Goal: Navigation & Orientation: Go to known website

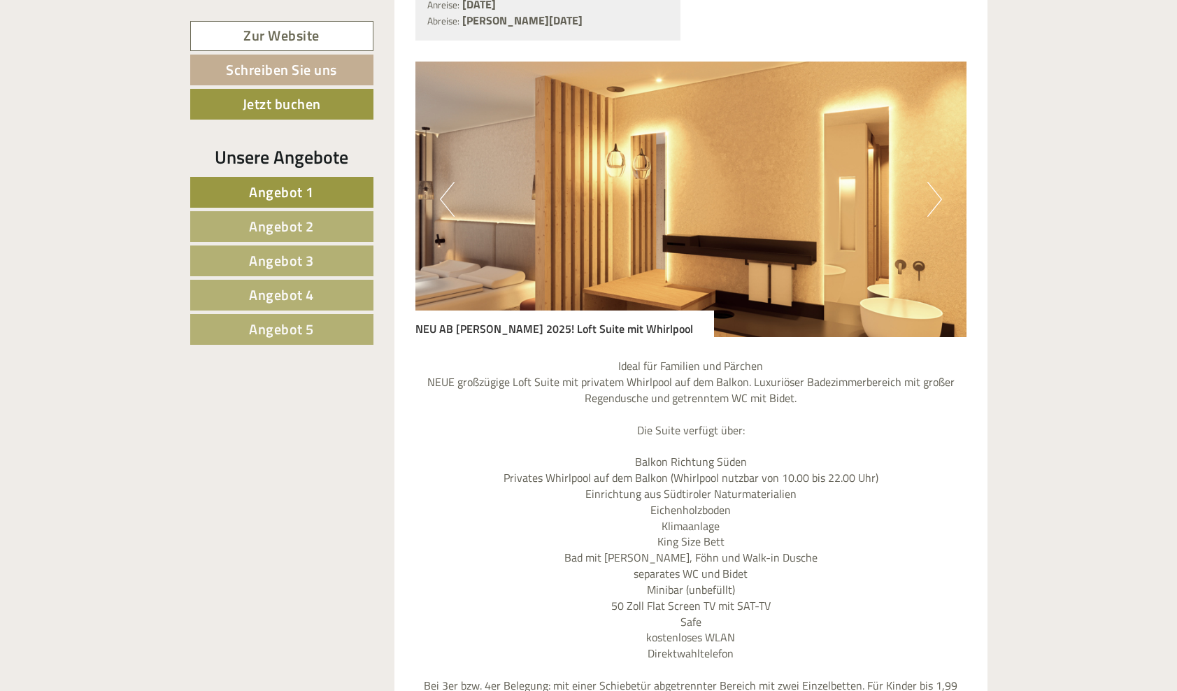
scroll to position [928, 0]
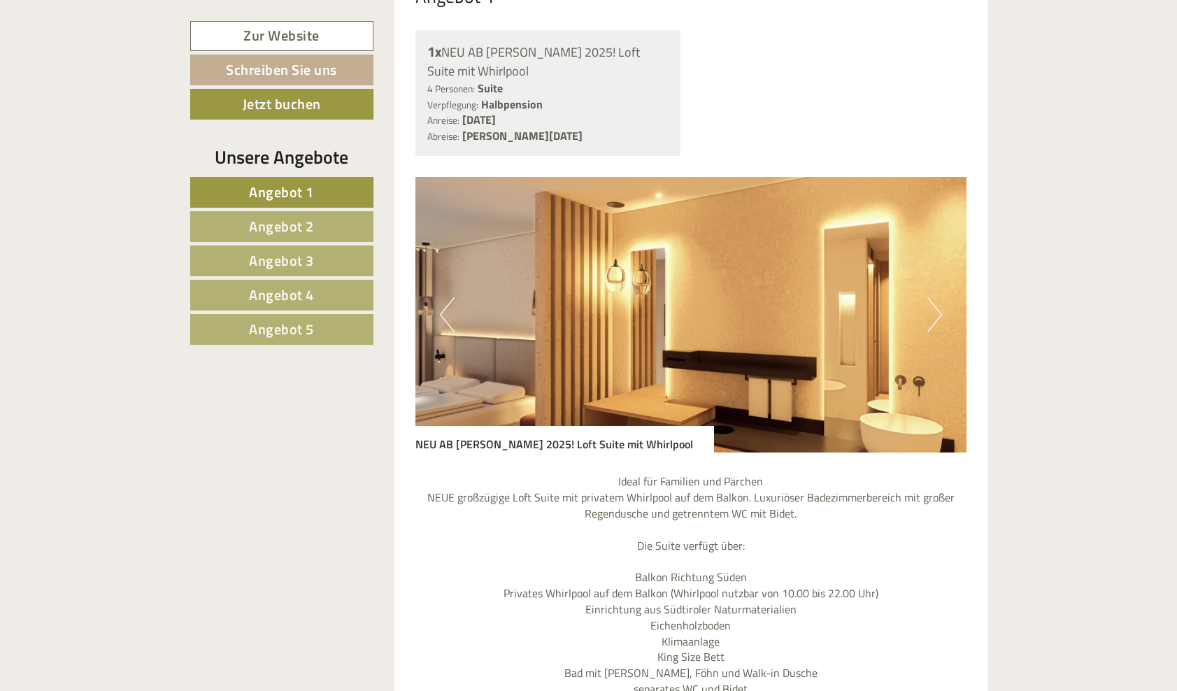
click at [928, 297] on button "Next" at bounding box center [934, 314] width 15 height 35
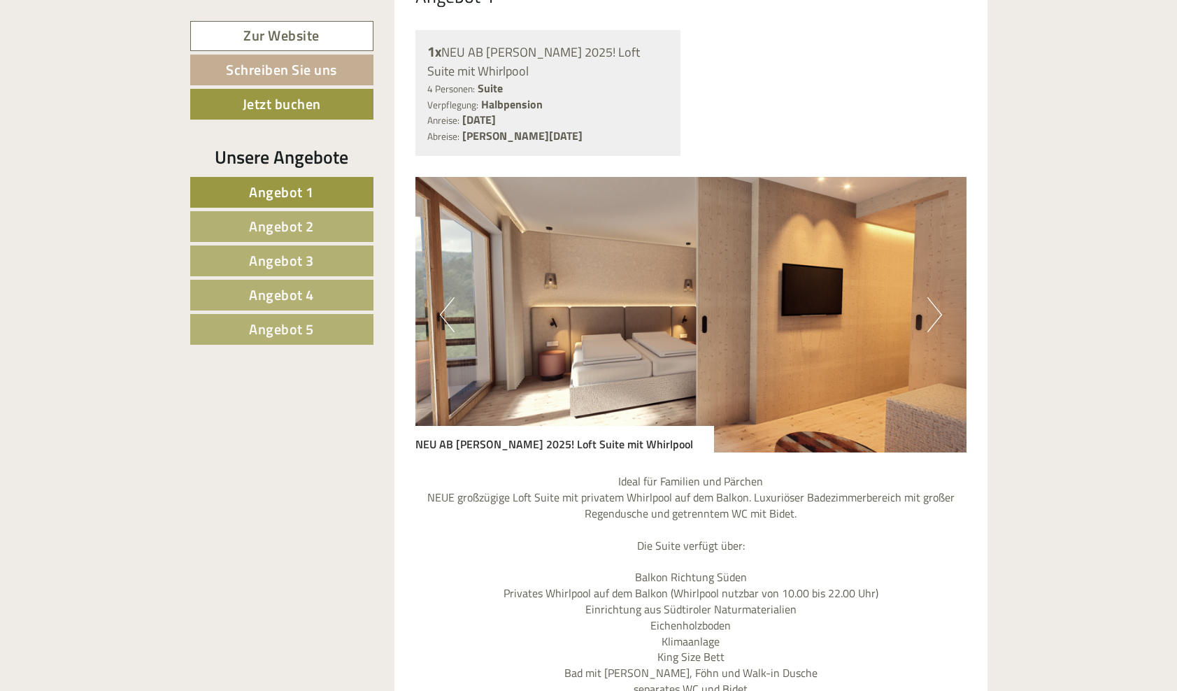
click at [928, 297] on button "Next" at bounding box center [934, 314] width 15 height 35
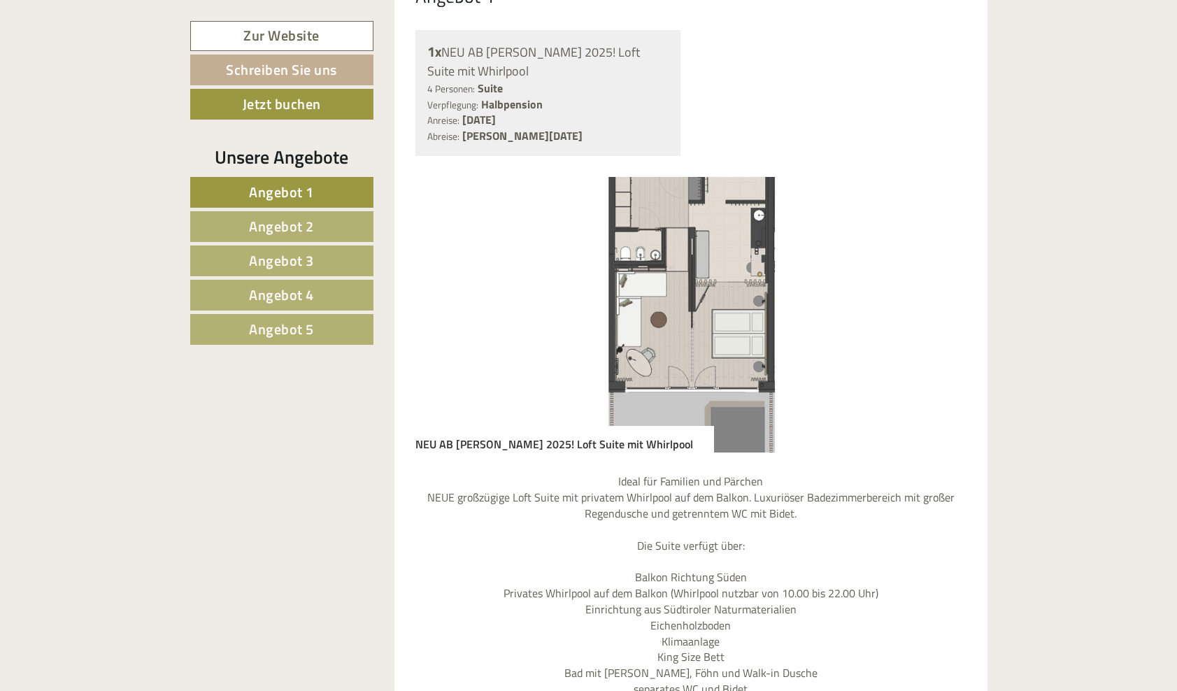
click at [928, 297] on button "Next" at bounding box center [934, 314] width 15 height 35
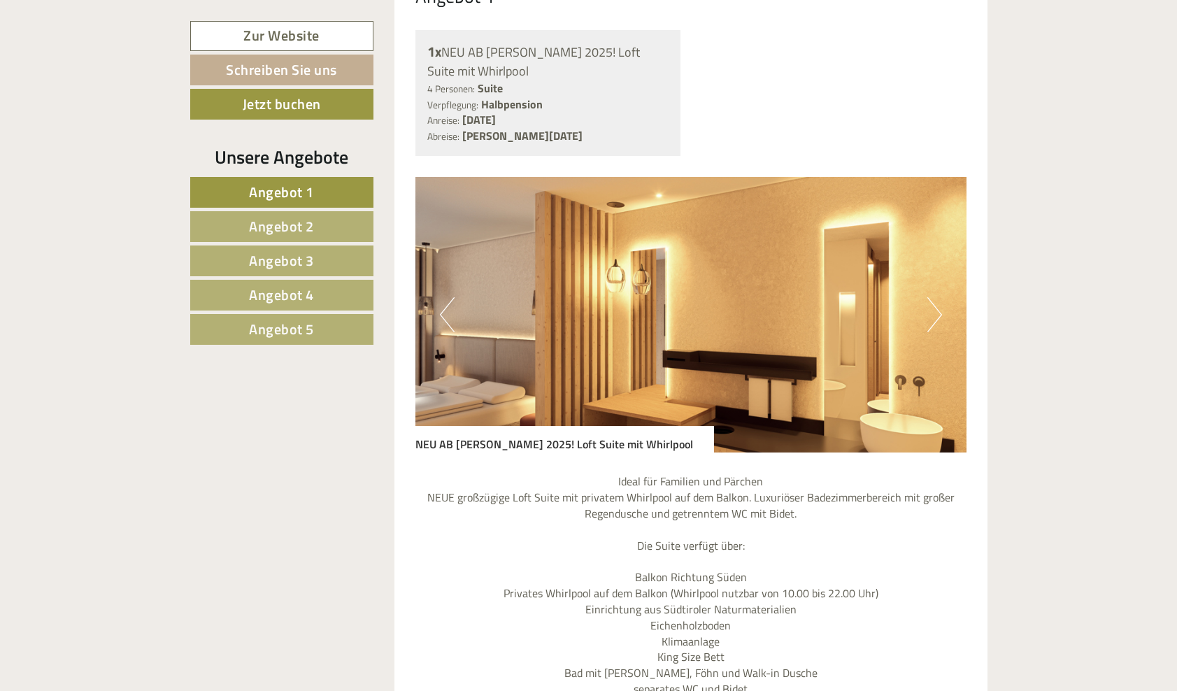
click at [928, 297] on button "Next" at bounding box center [934, 314] width 15 height 35
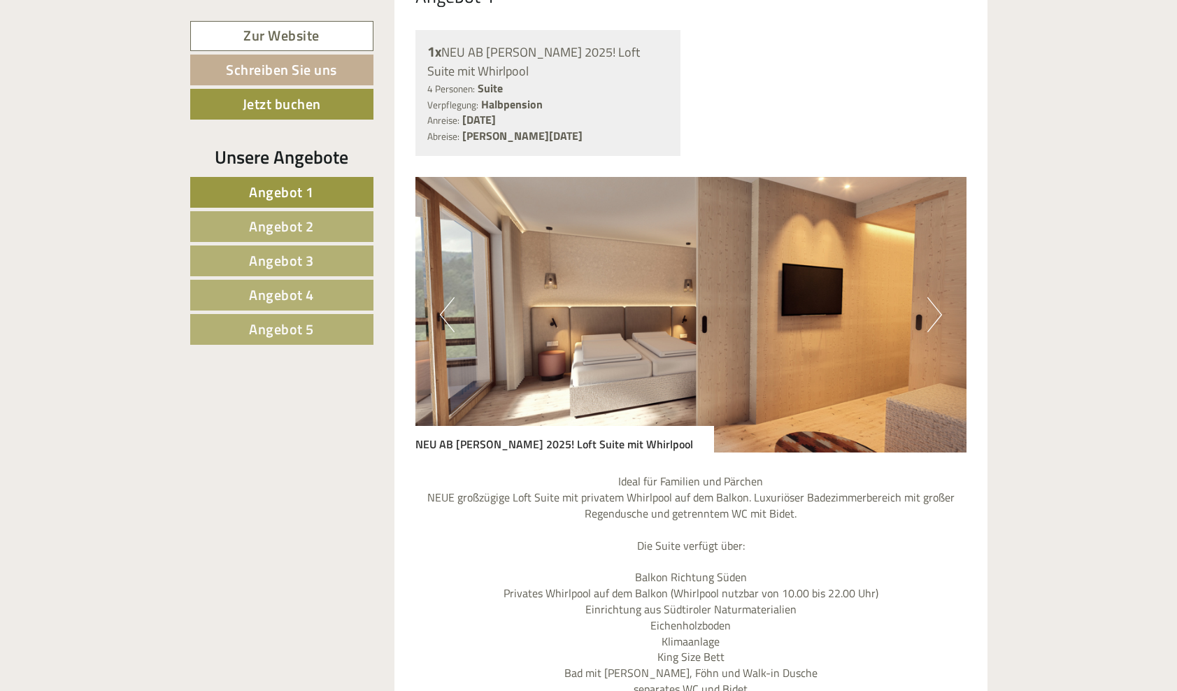
click at [928, 297] on button "Next" at bounding box center [934, 314] width 15 height 35
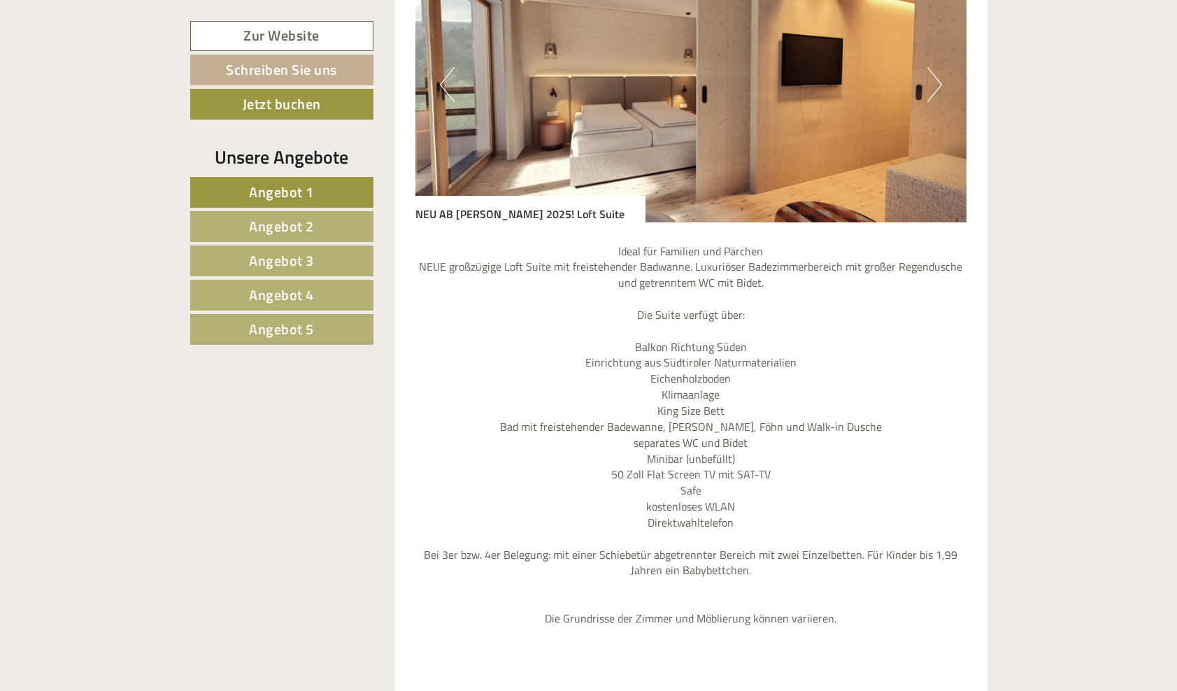
scroll to position [3487, 0]
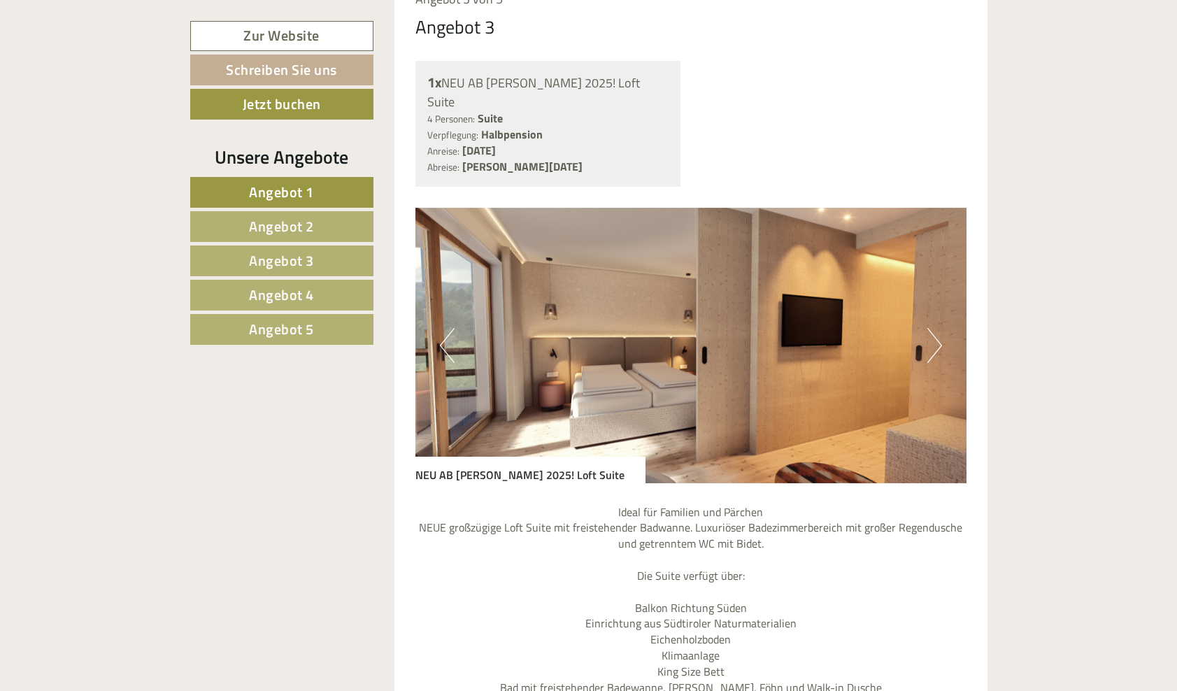
click at [936, 328] on button "Next" at bounding box center [934, 345] width 15 height 35
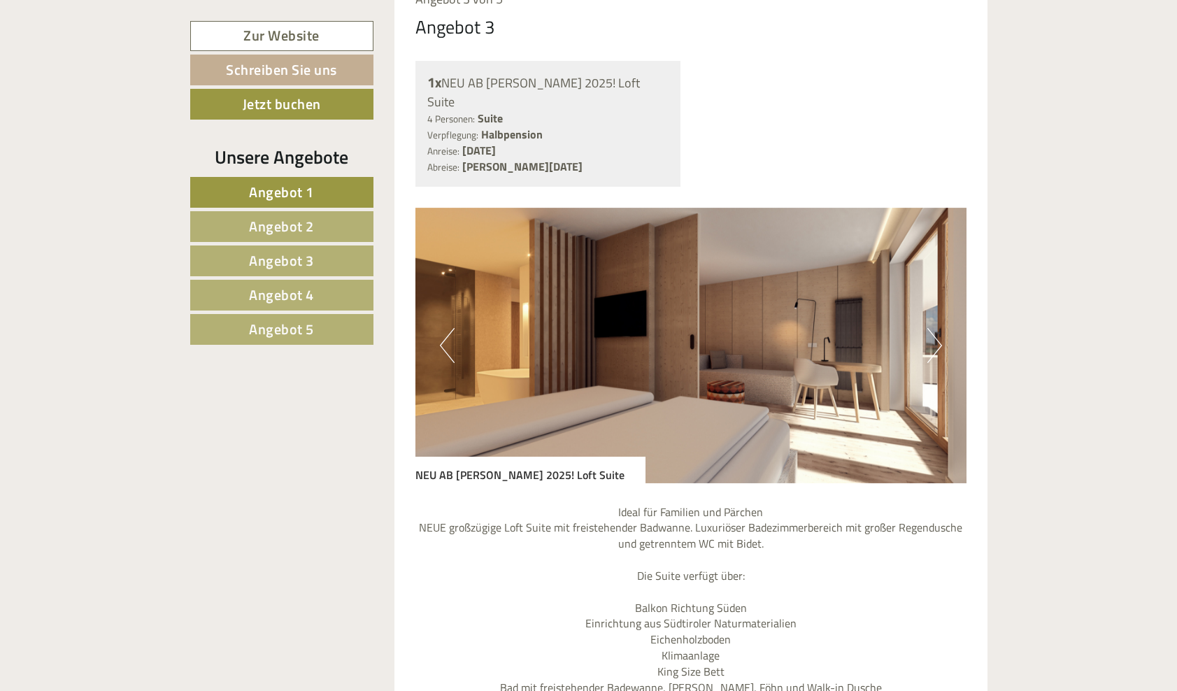
click at [936, 328] on button "Next" at bounding box center [934, 345] width 15 height 35
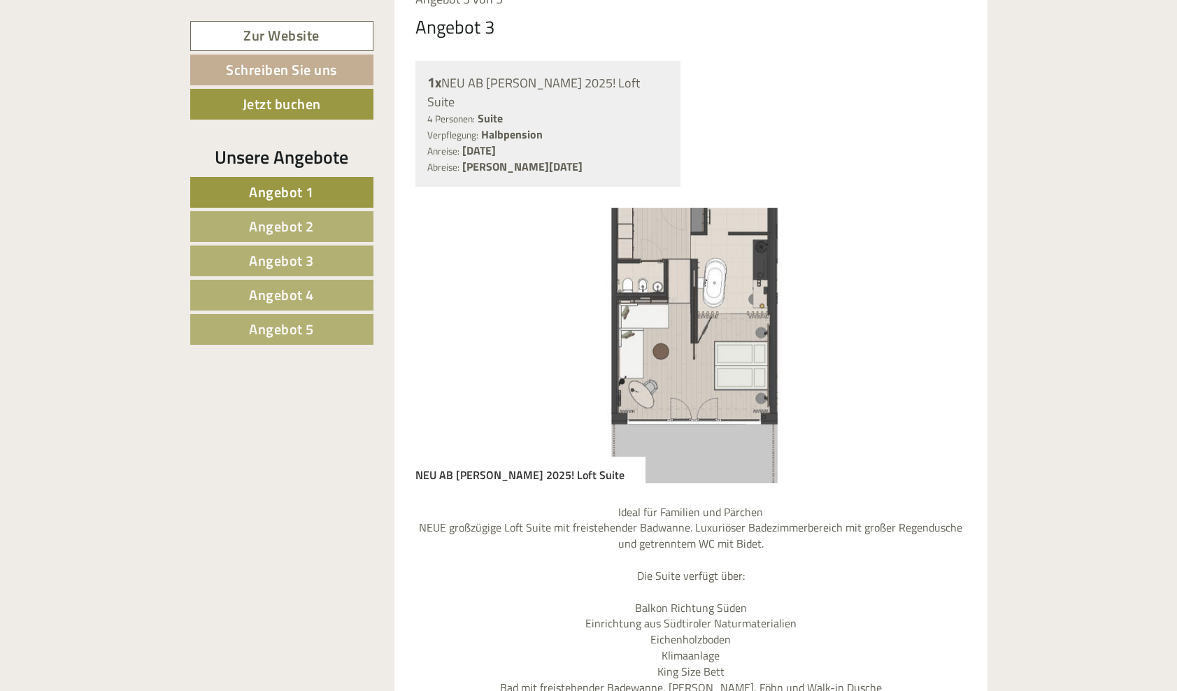
click at [936, 328] on button "Next" at bounding box center [934, 345] width 15 height 35
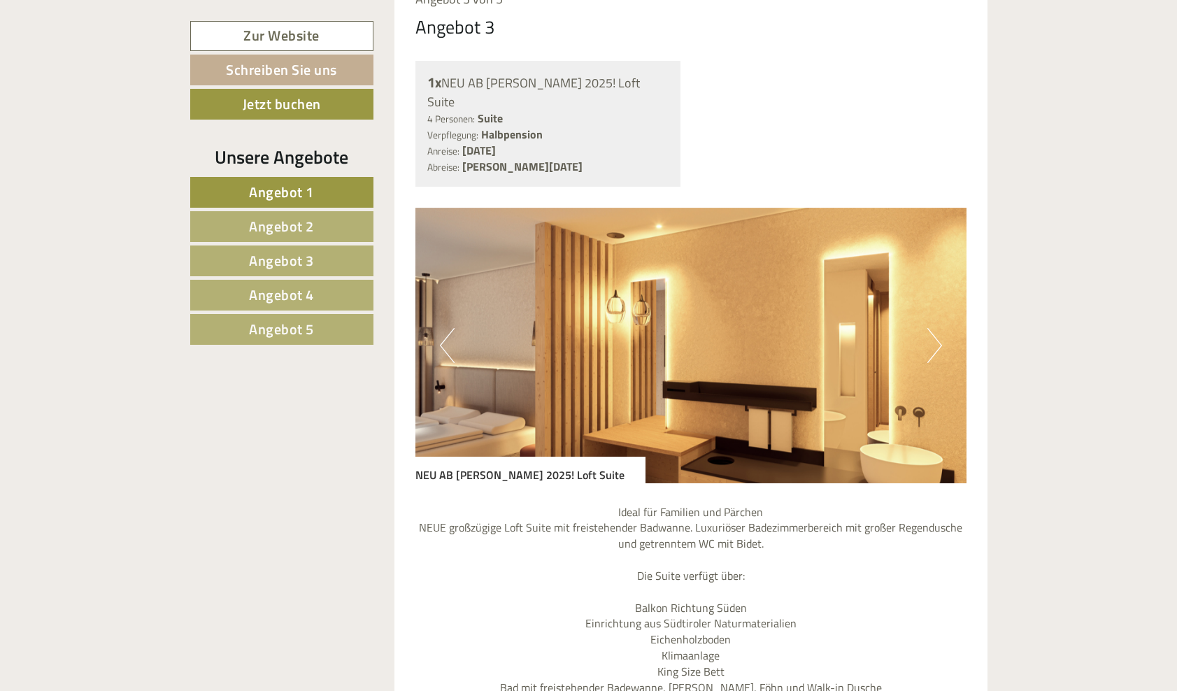
click at [936, 328] on button "Next" at bounding box center [934, 345] width 15 height 35
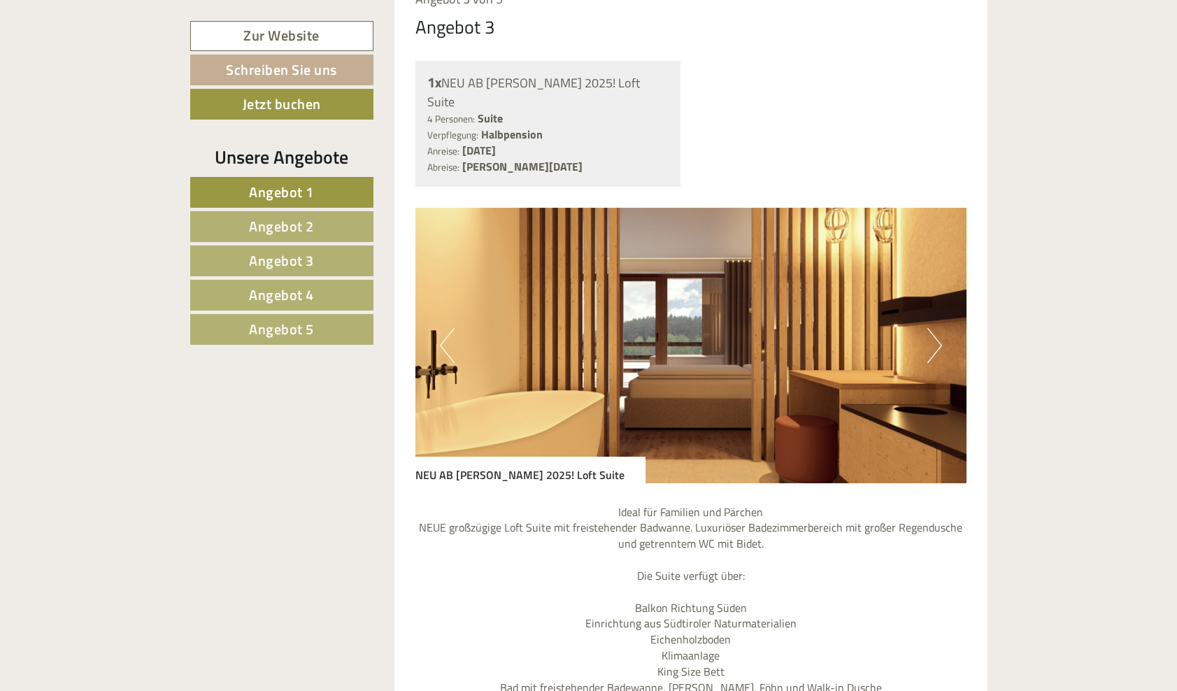
click at [936, 328] on button "Next" at bounding box center [934, 345] width 15 height 35
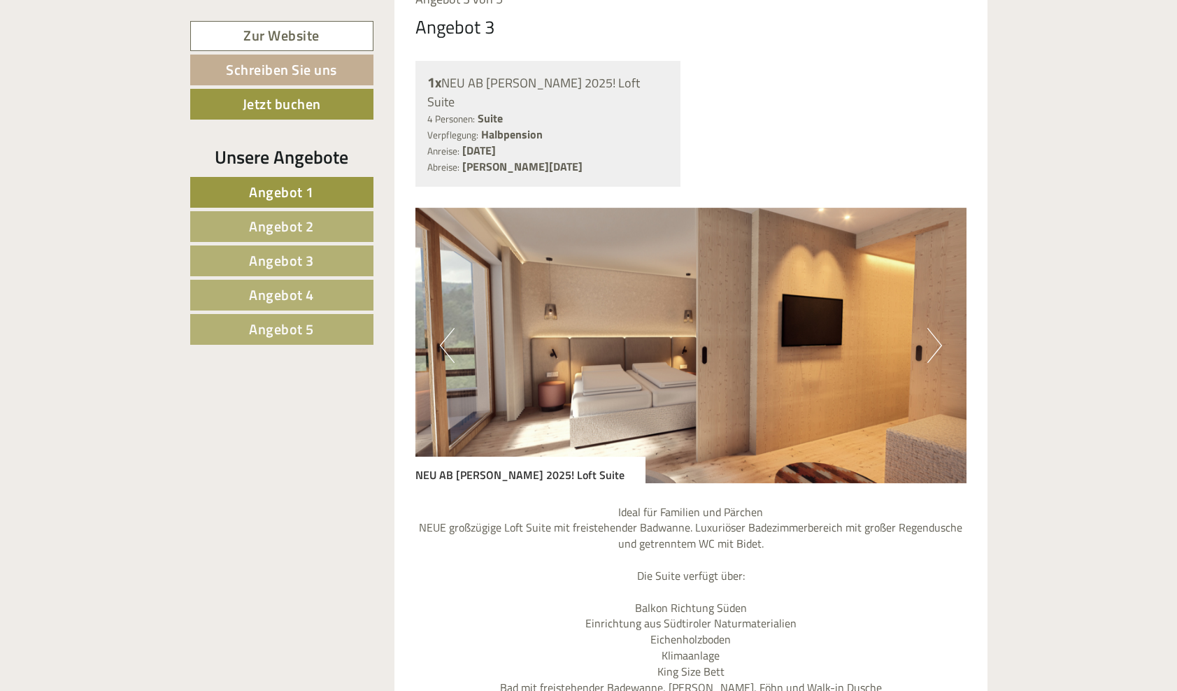
click at [936, 328] on button "Next" at bounding box center [934, 345] width 15 height 35
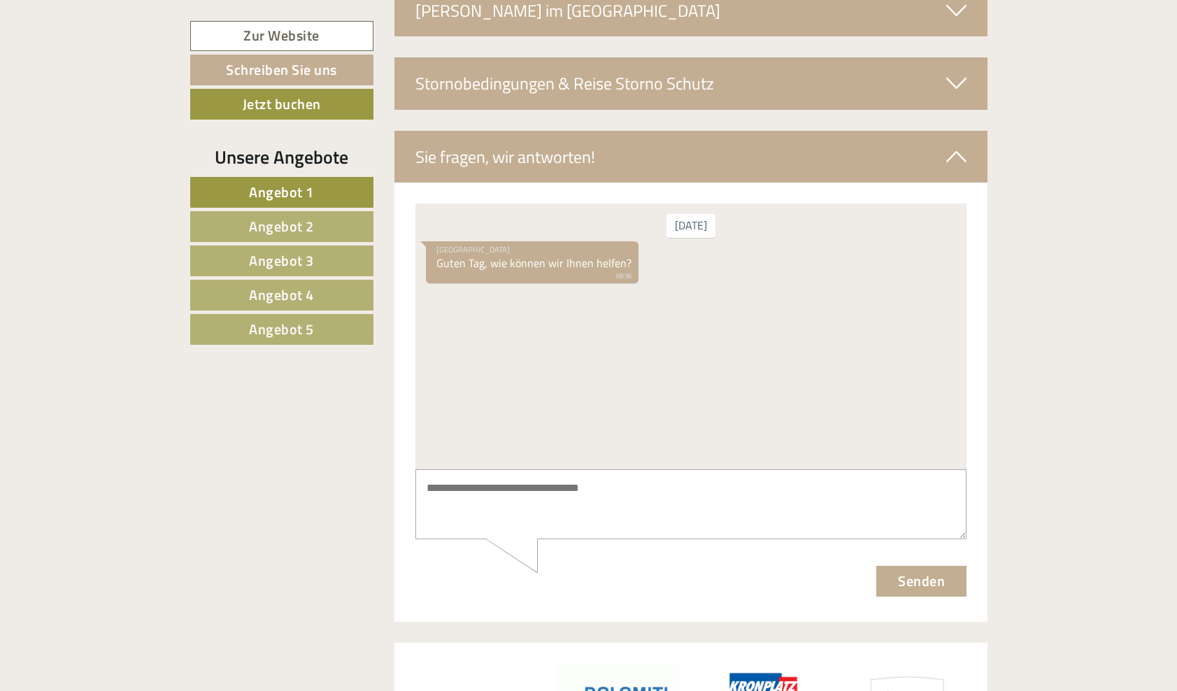
click at [266, 327] on span "Angebot 5" at bounding box center [281, 329] width 65 height 22
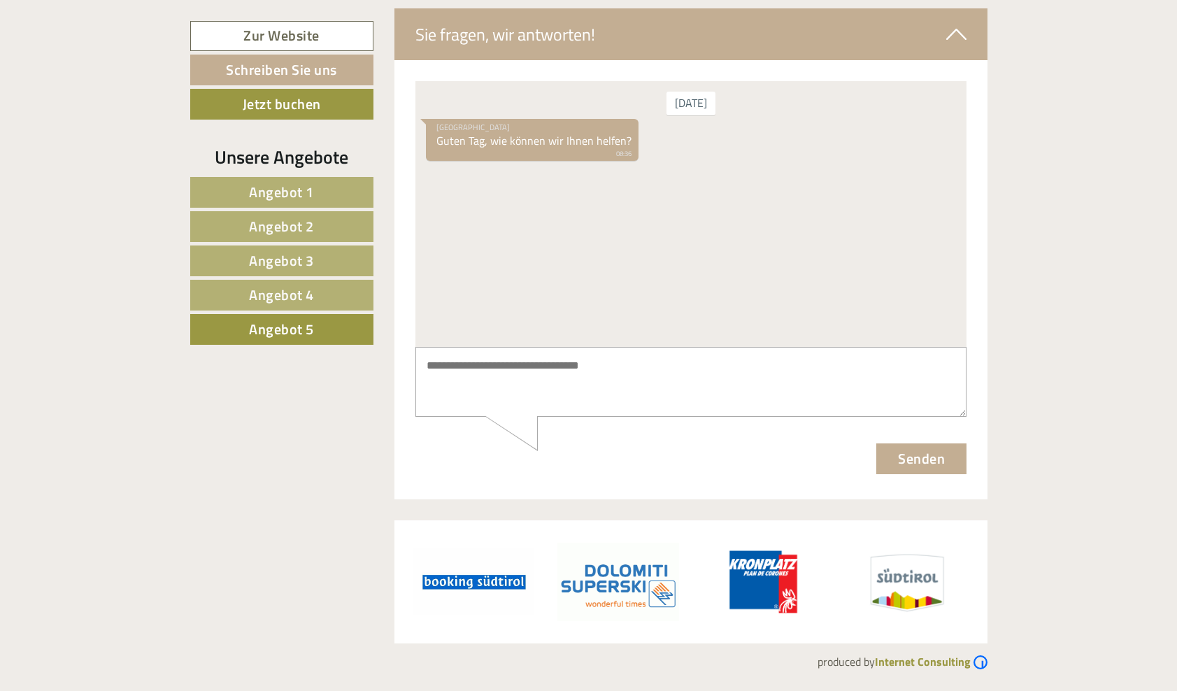
scroll to position [837, 0]
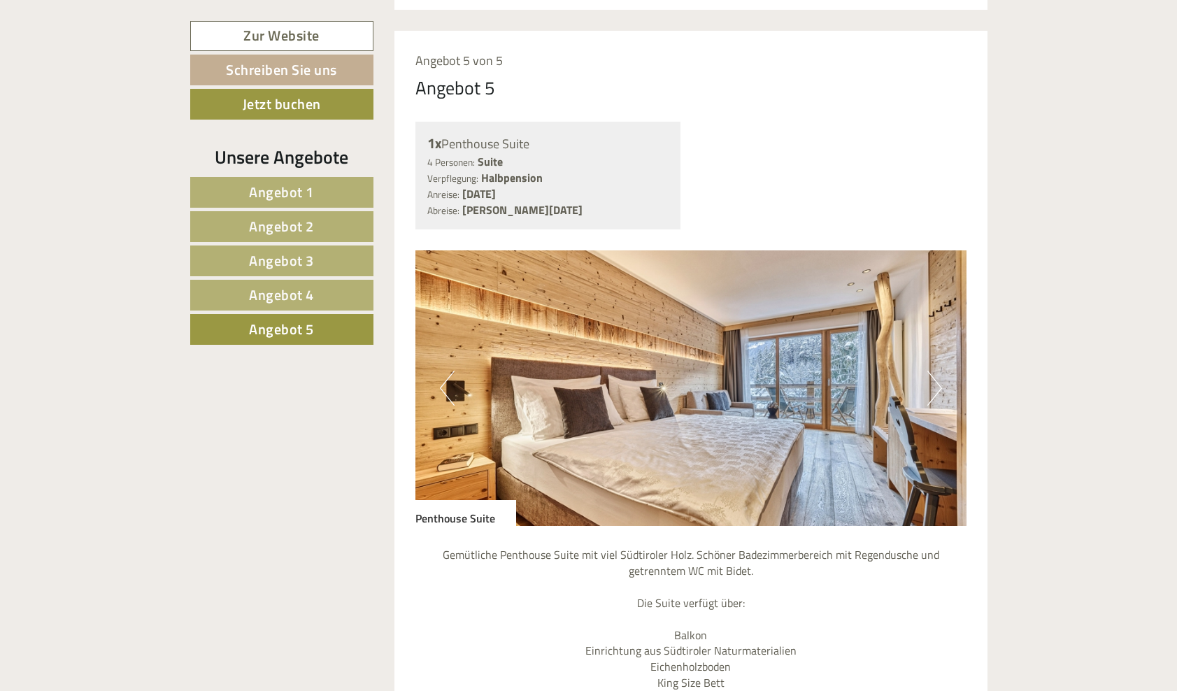
click at [932, 371] on button "Next" at bounding box center [934, 388] width 15 height 35
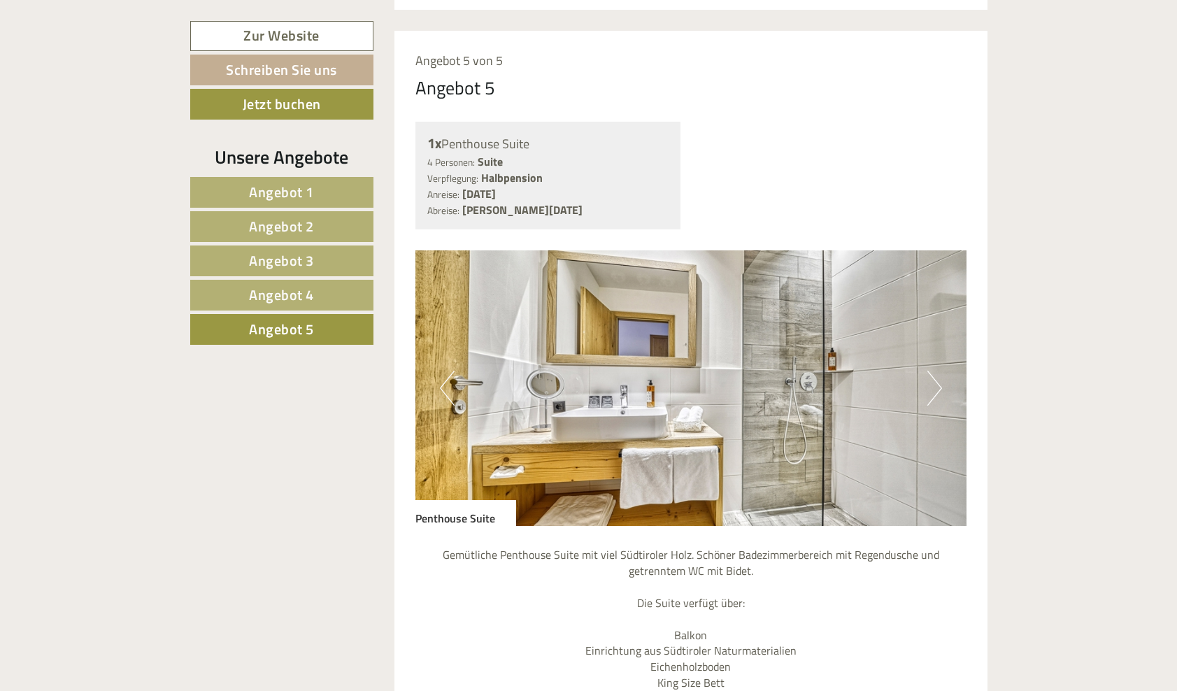
click at [932, 371] on button "Next" at bounding box center [934, 388] width 15 height 35
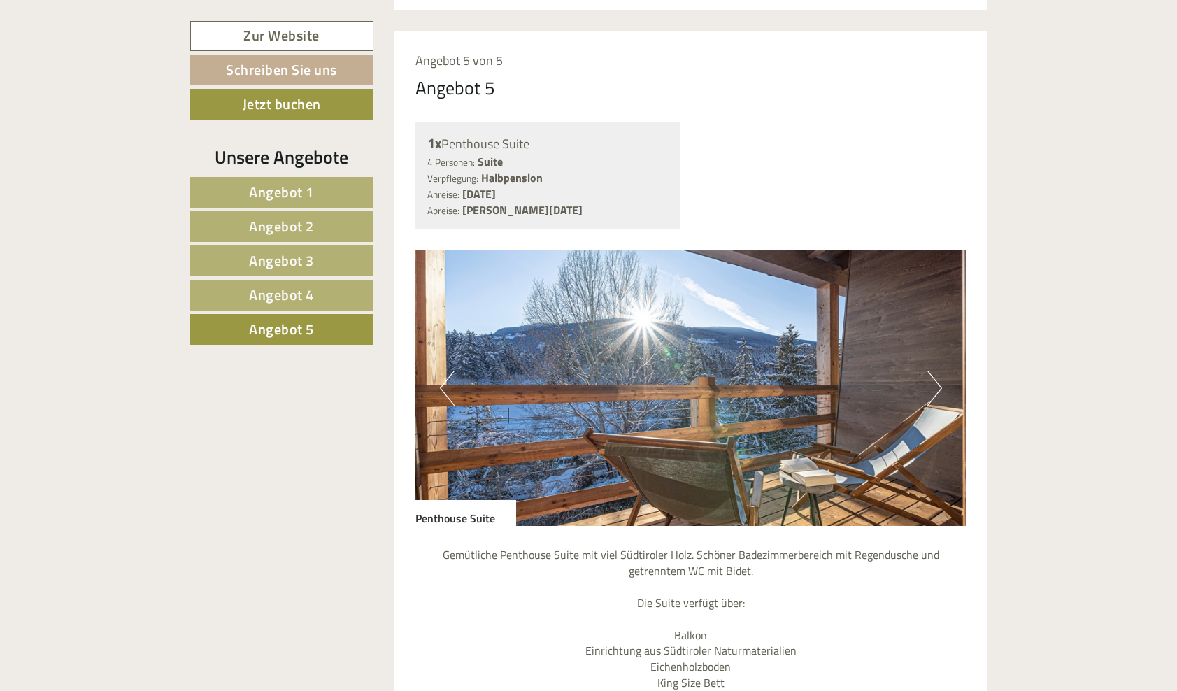
click at [932, 371] on button "Next" at bounding box center [934, 388] width 15 height 35
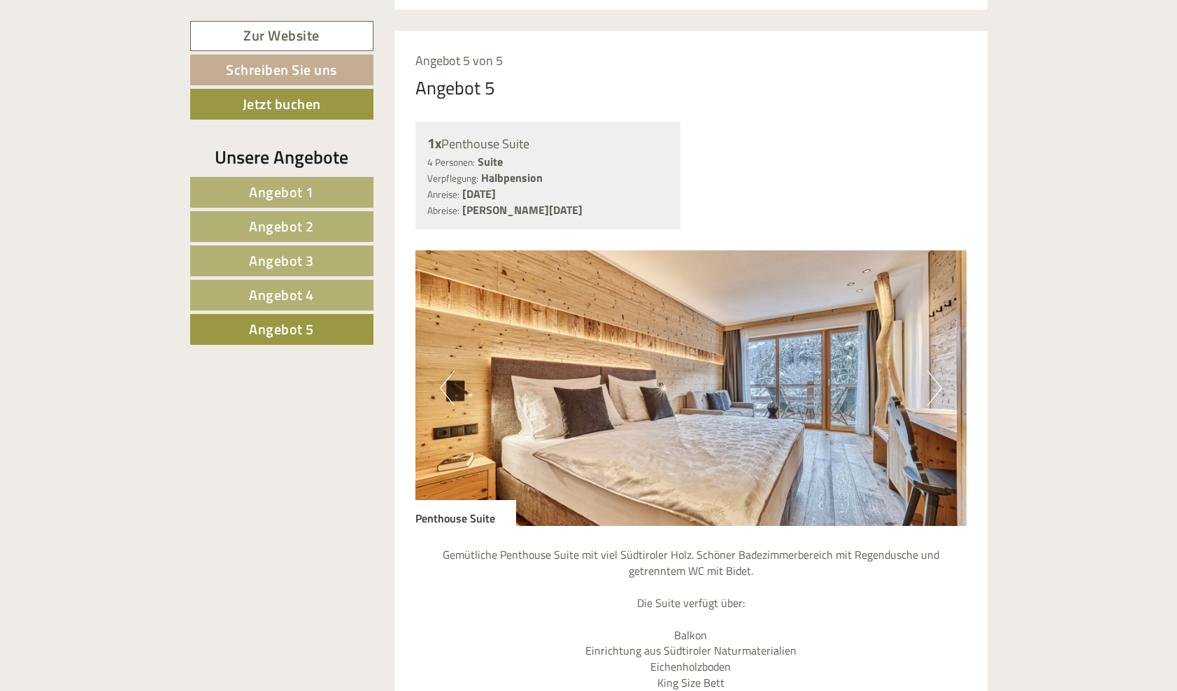
click at [932, 371] on button "Next" at bounding box center [934, 388] width 15 height 35
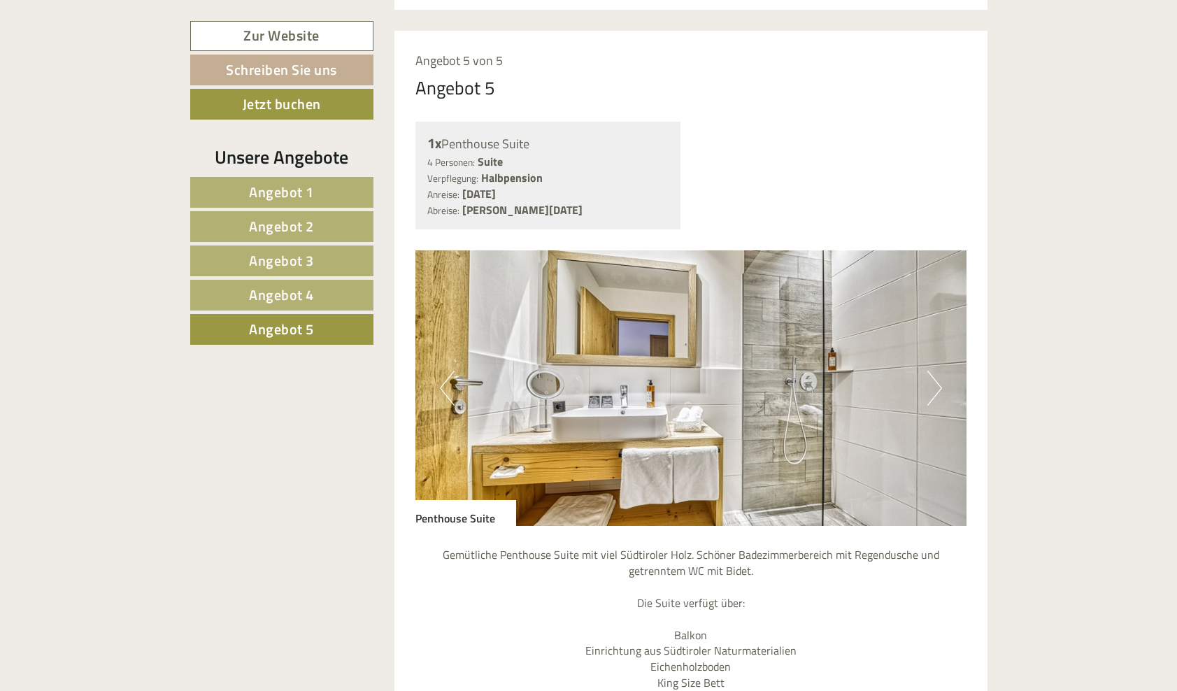
click at [932, 371] on button "Next" at bounding box center [934, 388] width 15 height 35
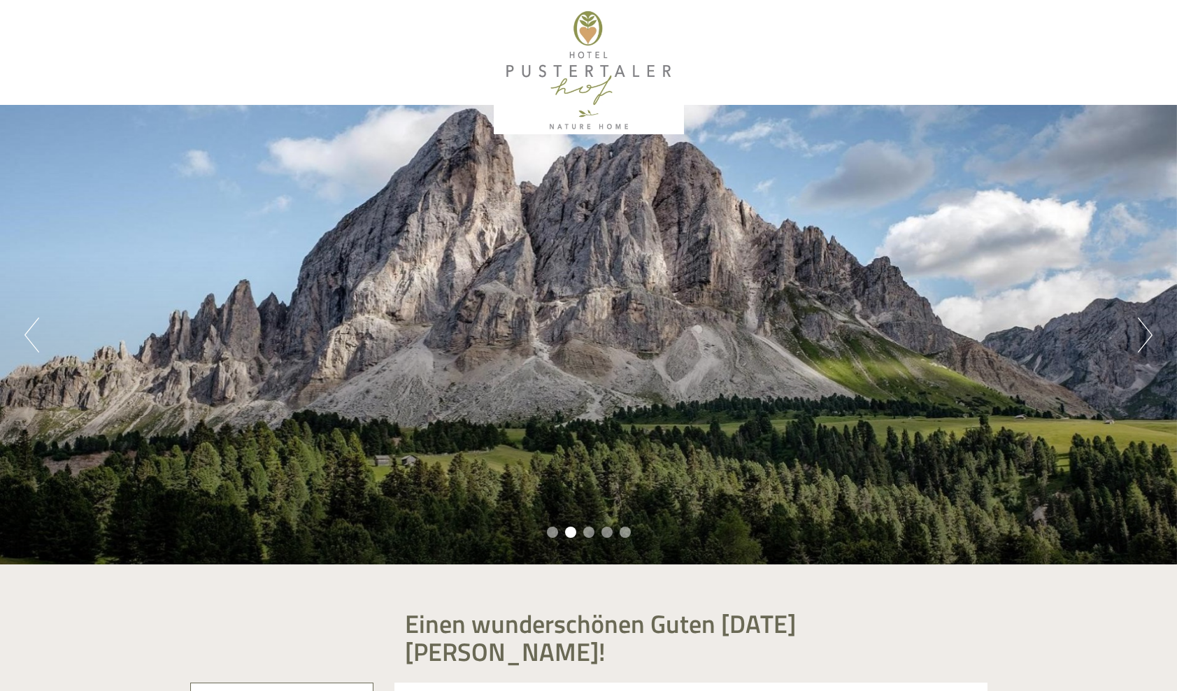
scroll to position [0, 0]
click at [591, 73] on div at bounding box center [588, 70] width 783 height 127
click at [589, 23] on div at bounding box center [588, 70] width 783 height 127
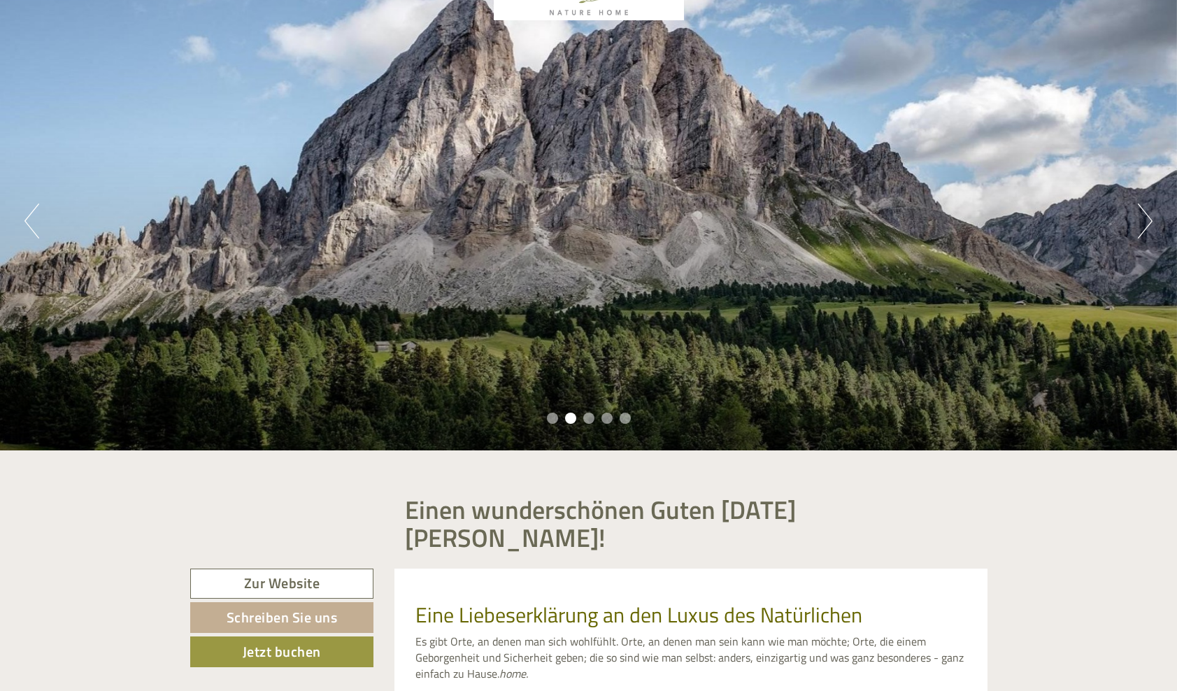
scroll to position [275, 0]
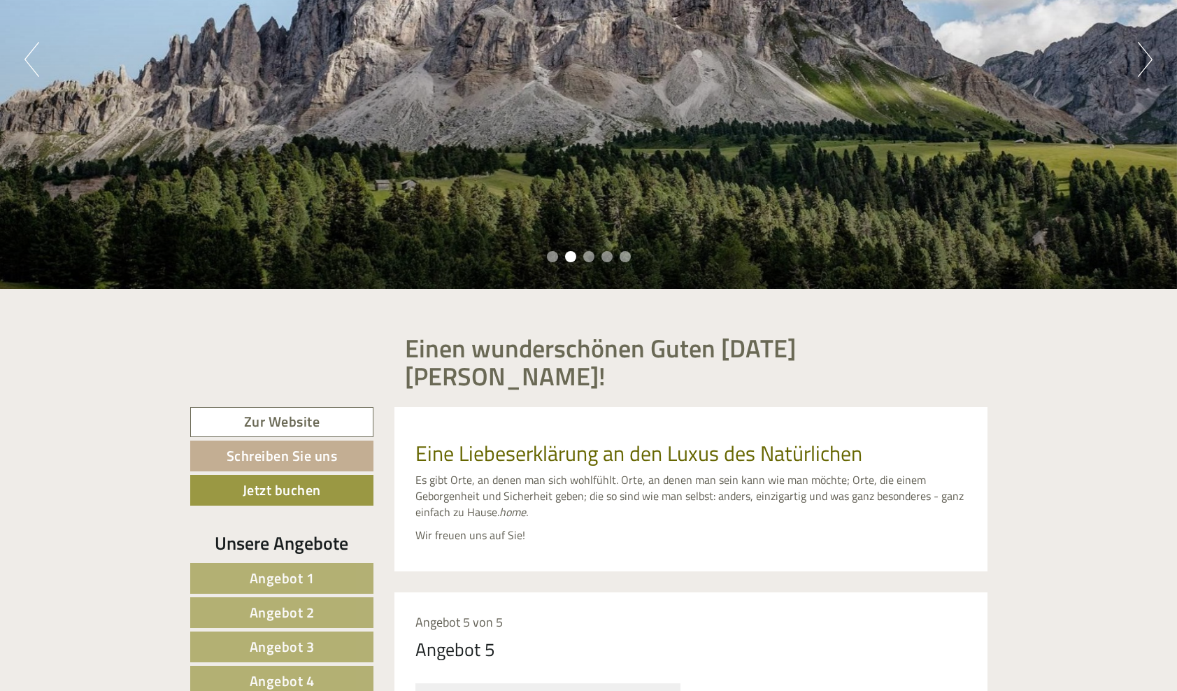
click at [253, 407] on link "Zur Website" at bounding box center [282, 422] width 184 height 30
